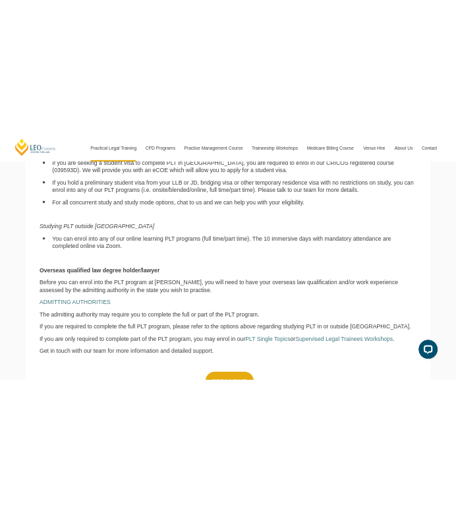
scroll to position [1038, 0]
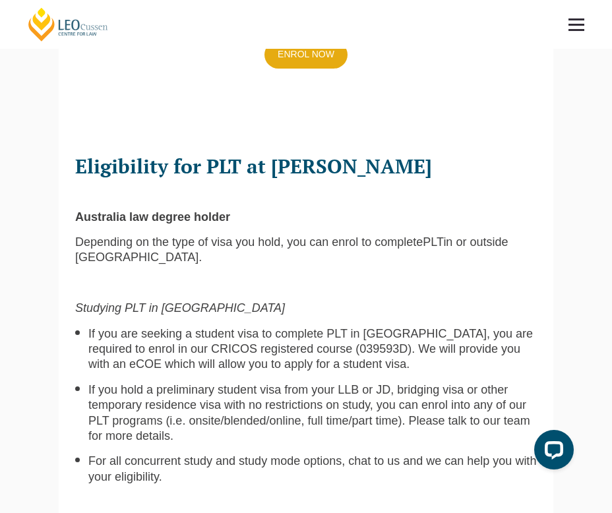
scroll to position [640, 0]
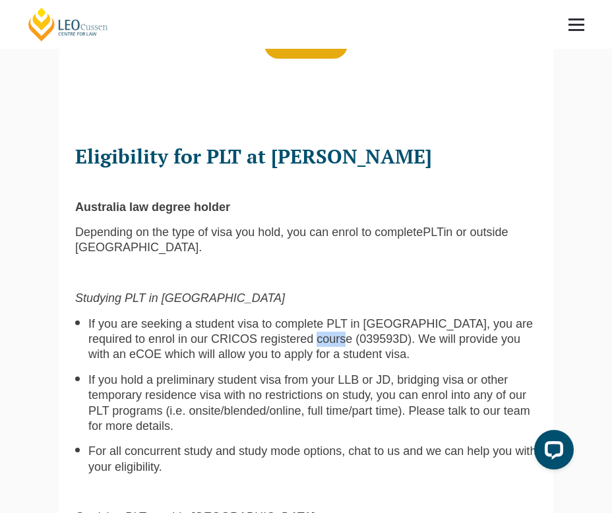
drag, startPoint x: 244, startPoint y: 311, endPoint x: 280, endPoint y: 313, distance: 36.3
click at [280, 317] on span "If you are seeking a student visa to complete PLT in Australia, you are require…" at bounding box center [310, 339] width 444 height 44
drag, startPoint x: 245, startPoint y: 313, endPoint x: 293, endPoint y: 313, distance: 48.1
click at [293, 317] on span "If you are seeking a student visa to complete PLT in Australia, you are require…" at bounding box center [310, 339] width 444 height 44
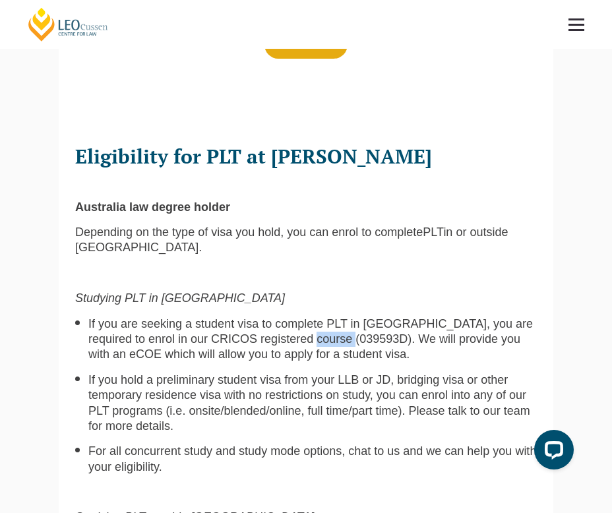
copy span "039593D"
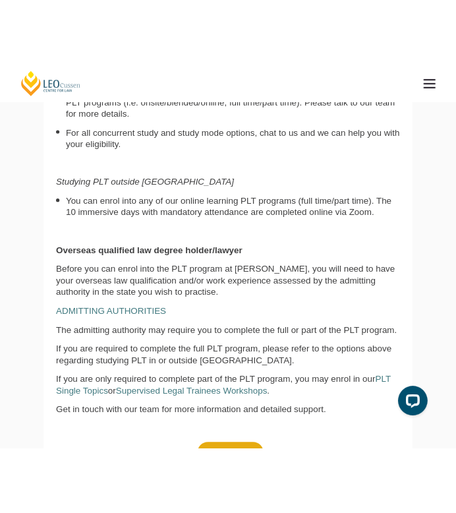
scroll to position [998, 0]
